Goal: Transaction & Acquisition: Purchase product/service

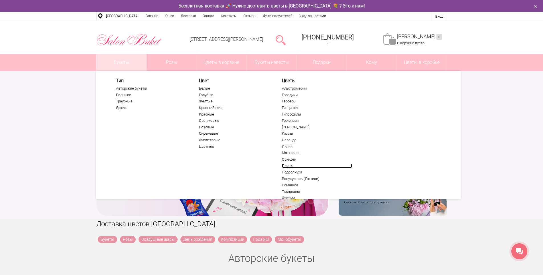
click at [290, 166] on link "Пионы" at bounding box center [317, 165] width 70 height 5
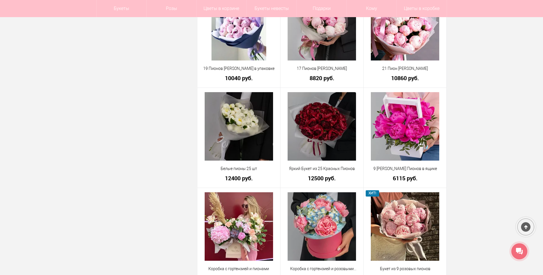
scroll to position [636, 0]
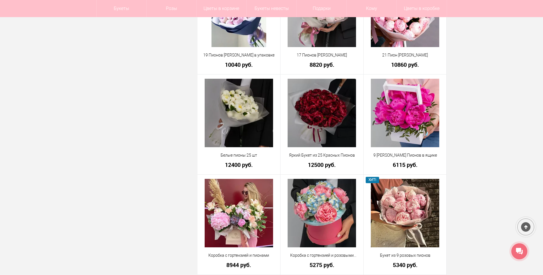
drag, startPoint x: 545, startPoint y: 30, endPoint x: 528, endPoint y: 120, distance: 91.6
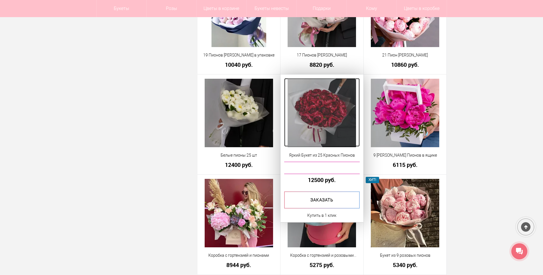
click at [333, 123] on img at bounding box center [322, 113] width 68 height 68
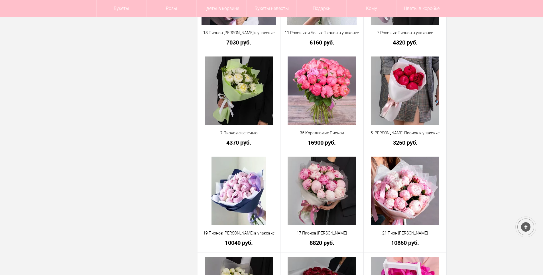
scroll to position [454, 0]
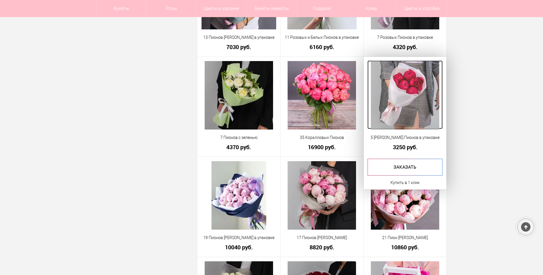
click at [419, 89] on img at bounding box center [405, 95] width 68 height 68
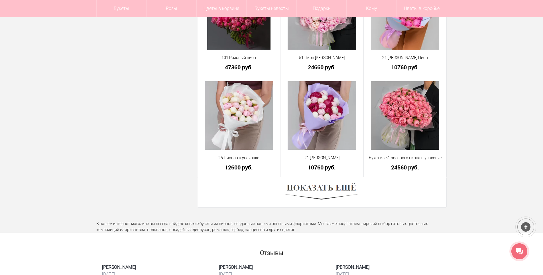
scroll to position [1505, 0]
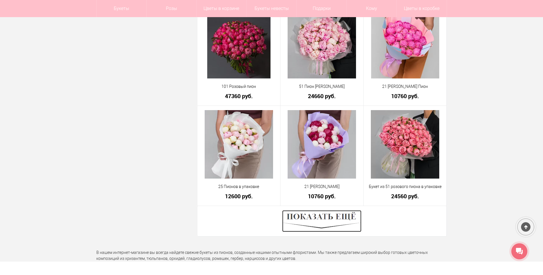
click at [317, 223] on img at bounding box center [321, 221] width 79 height 22
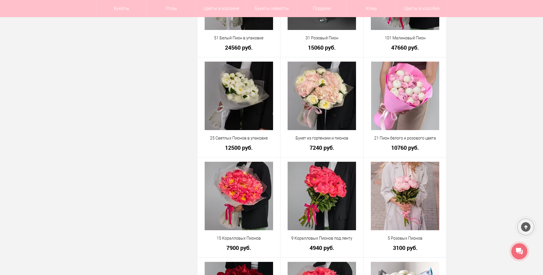
scroll to position [2051, 0]
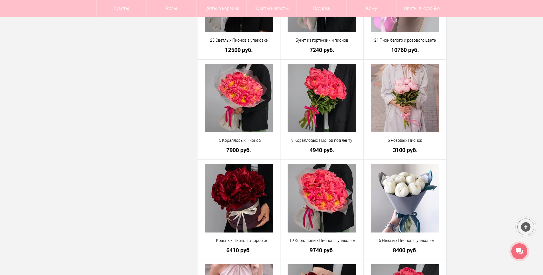
drag, startPoint x: 542, startPoint y: 184, endPoint x: 542, endPoint y: 192, distance: 8.0
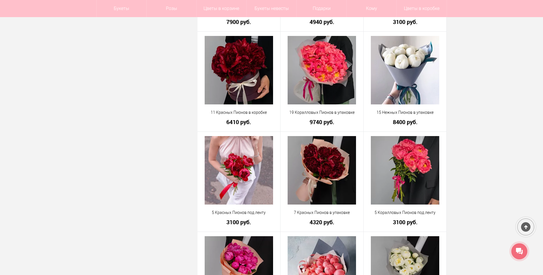
scroll to position [2206, 0]
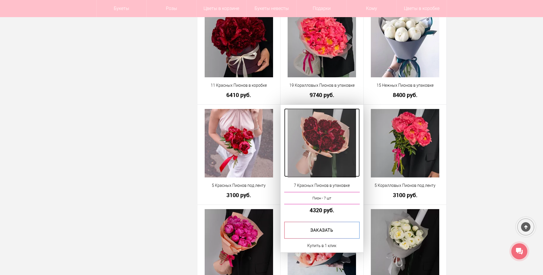
click at [329, 148] on img at bounding box center [322, 143] width 68 height 68
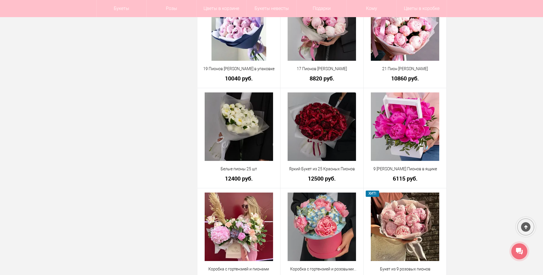
scroll to position [620, 0]
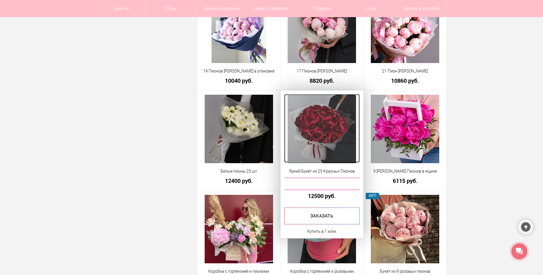
click at [324, 124] on img at bounding box center [322, 129] width 68 height 68
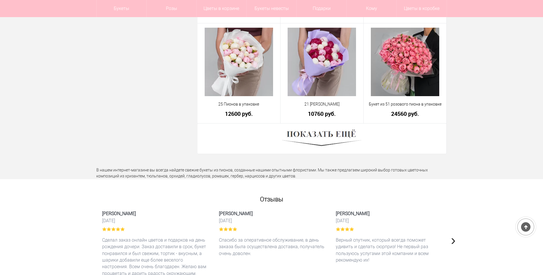
scroll to position [1601, 0]
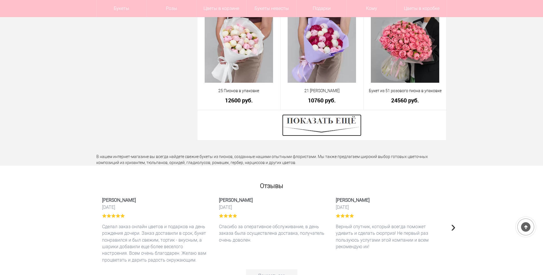
click at [307, 118] on img at bounding box center [321, 125] width 79 height 22
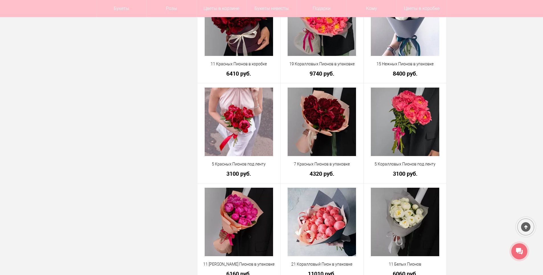
scroll to position [2197, 0]
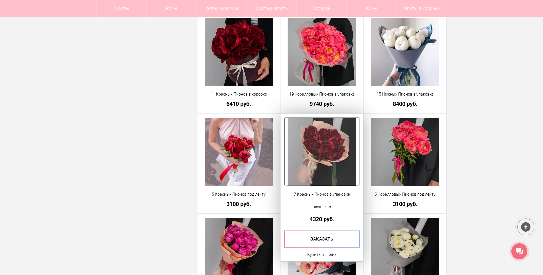
click at [321, 144] on img at bounding box center [322, 152] width 68 height 68
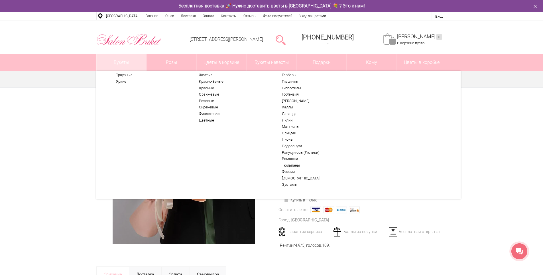
scroll to position [28, 0]
click at [299, 176] on link "[DEMOGRAPHIC_DATA]" at bounding box center [317, 176] width 70 height 5
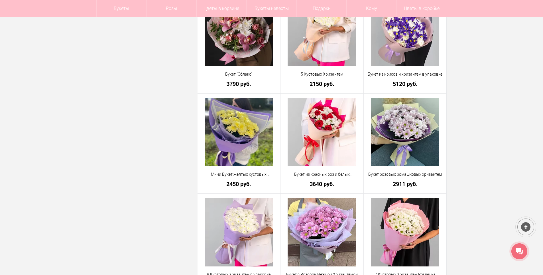
scroll to position [630, 0]
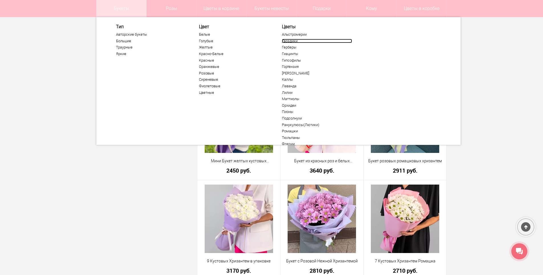
click at [290, 42] on link "Гвоздики" at bounding box center [317, 41] width 70 height 5
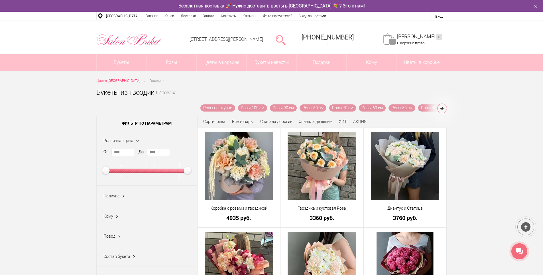
drag, startPoint x: 544, startPoint y: 24, endPoint x: 523, endPoint y: 13, distance: 23.1
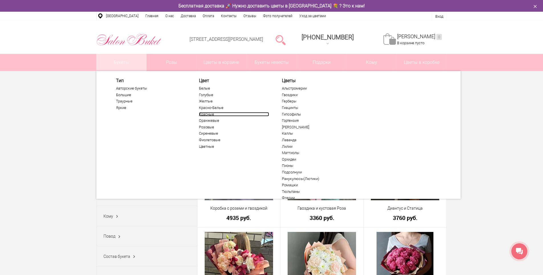
click at [209, 113] on link "Красные" at bounding box center [234, 114] width 70 height 5
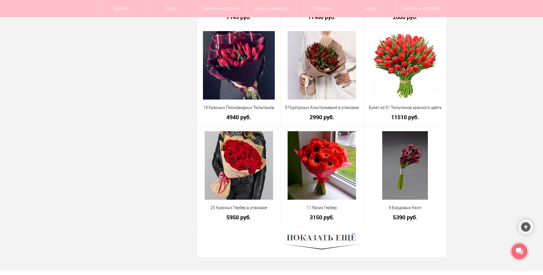
scroll to position [1479, 0]
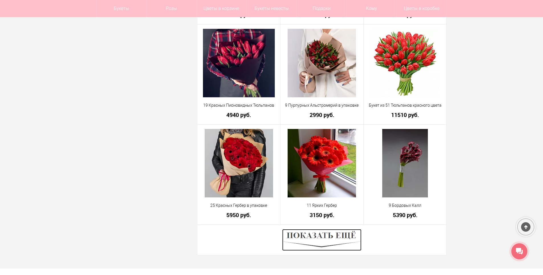
click at [321, 239] on img at bounding box center [321, 240] width 79 height 22
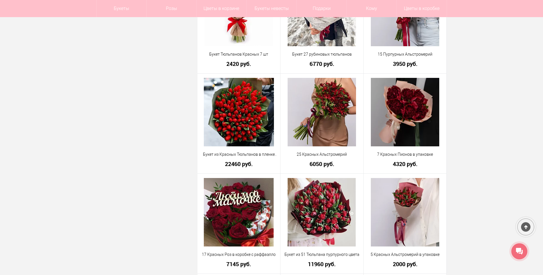
scroll to position [1204, 0]
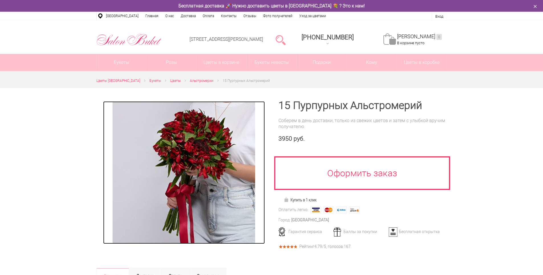
click at [202, 146] on img at bounding box center [184, 172] width 142 height 142
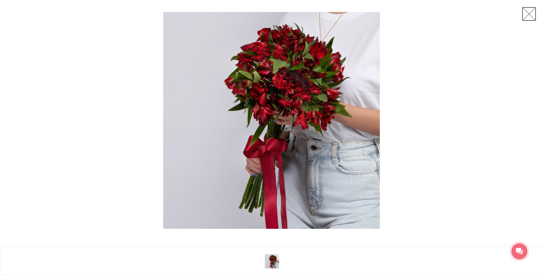
click at [529, 18] on link at bounding box center [529, 14] width 14 height 14
